Goal: Task Accomplishment & Management: Manage account settings

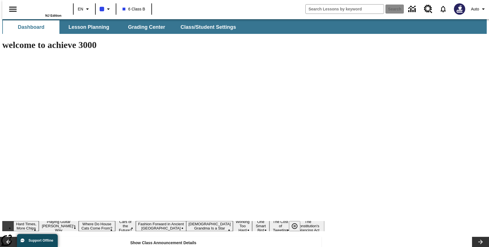
type input "-1"
paste input "[EMAIL_ADDRESS][DOMAIN_NAME]"
type input "[EMAIL_ADDRESS][DOMAIN_NAME]"
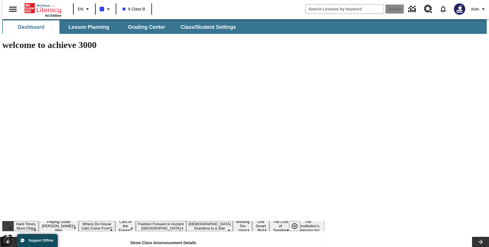
click at [186, 29] on span "Class/Student Settings" at bounding box center [208, 27] width 55 height 7
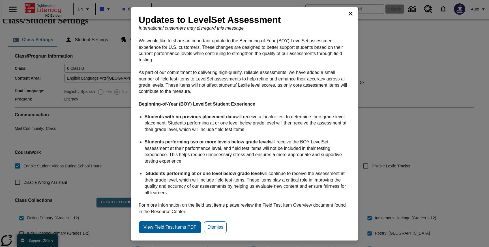
scroll to position [1, 0]
click at [348, 13] on button "×" at bounding box center [350, 13] width 5 height 9
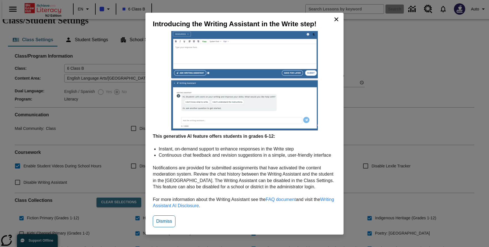
click at [336, 19] on button "×" at bounding box center [335, 19] width 5 height 9
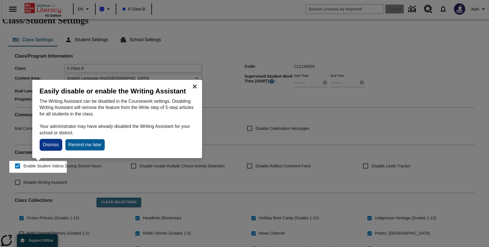
click at [55, 146] on button "Dismiss" at bounding box center [51, 145] width 23 height 12
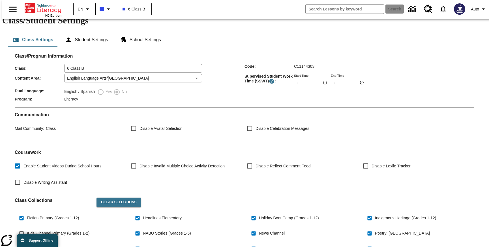
click at [40, 180] on span "Disable Writing Assistant" at bounding box center [45, 183] width 44 height 6
click at [23, 177] on input "Disable Writing Assistant" at bounding box center [18, 183] width 12 height 12
checkbox input "true"
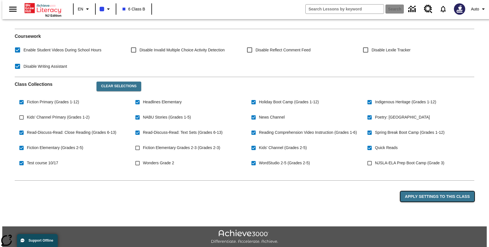
click at [438, 192] on button "Apply Settings to this Class" at bounding box center [437, 197] width 74 height 10
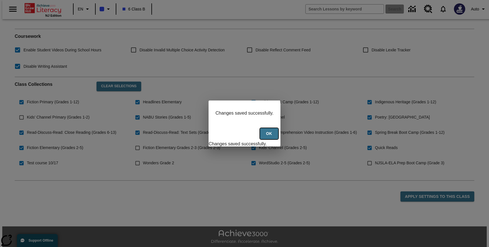
click at [269, 137] on button "Ok" at bounding box center [269, 133] width 18 height 11
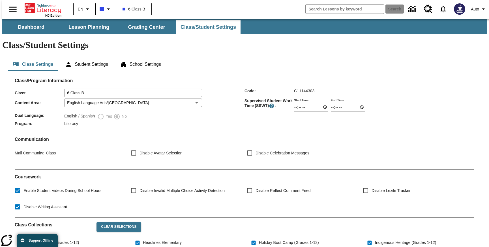
scroll to position [141, 0]
